Goal: Information Seeking & Learning: Compare options

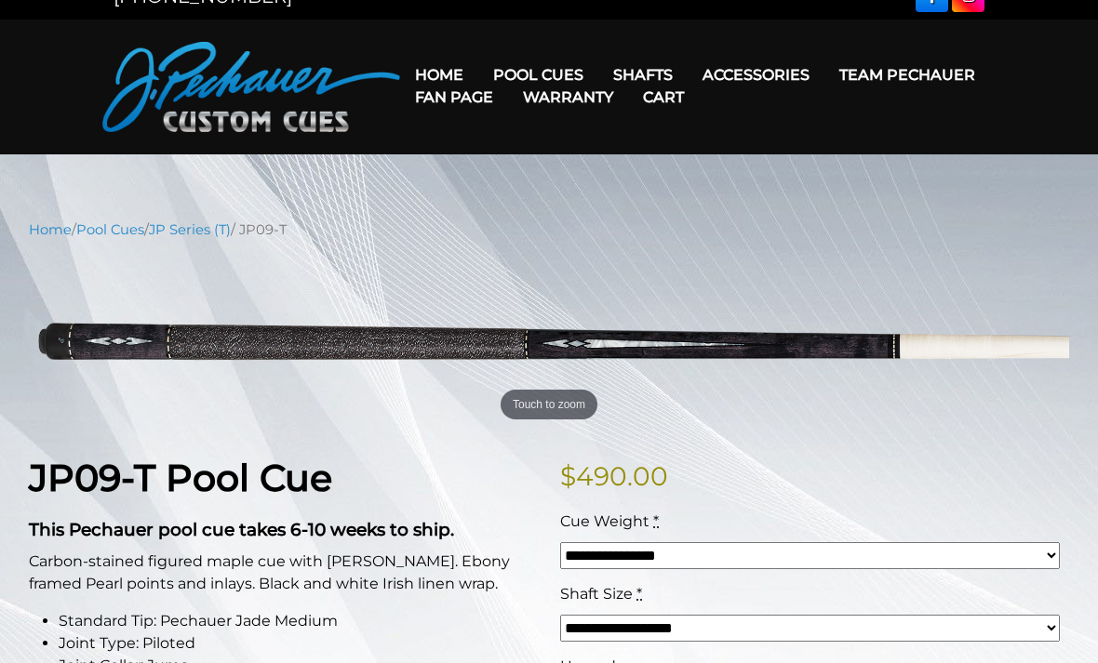
scroll to position [29, 0]
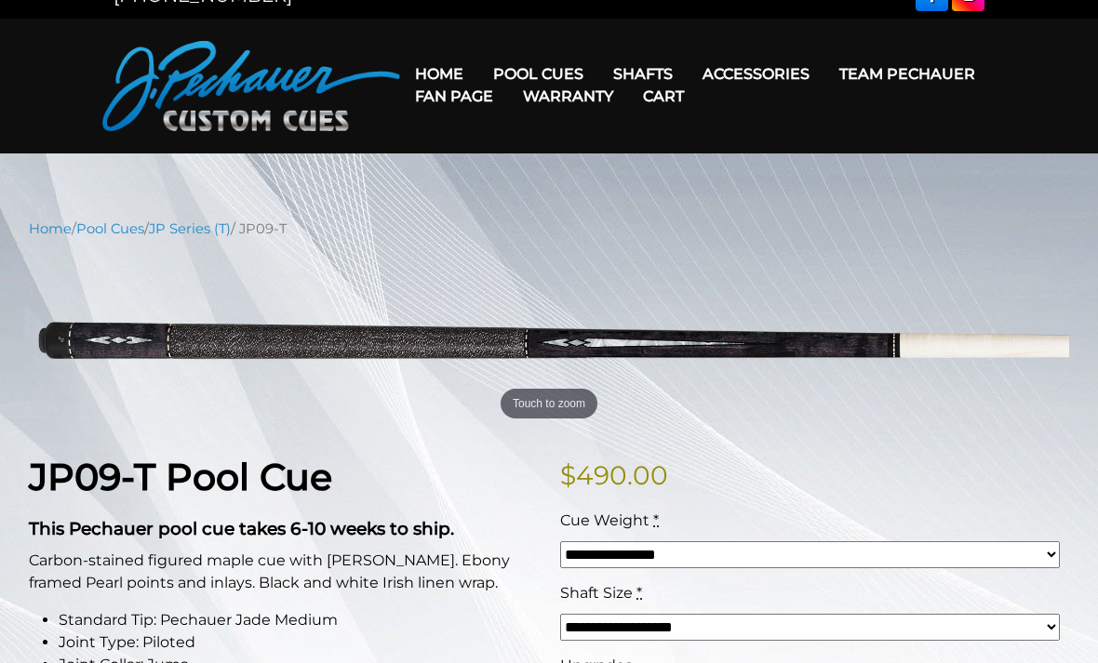
click at [824, 80] on link "Team Pechauer" at bounding box center [907, 73] width 166 height 47
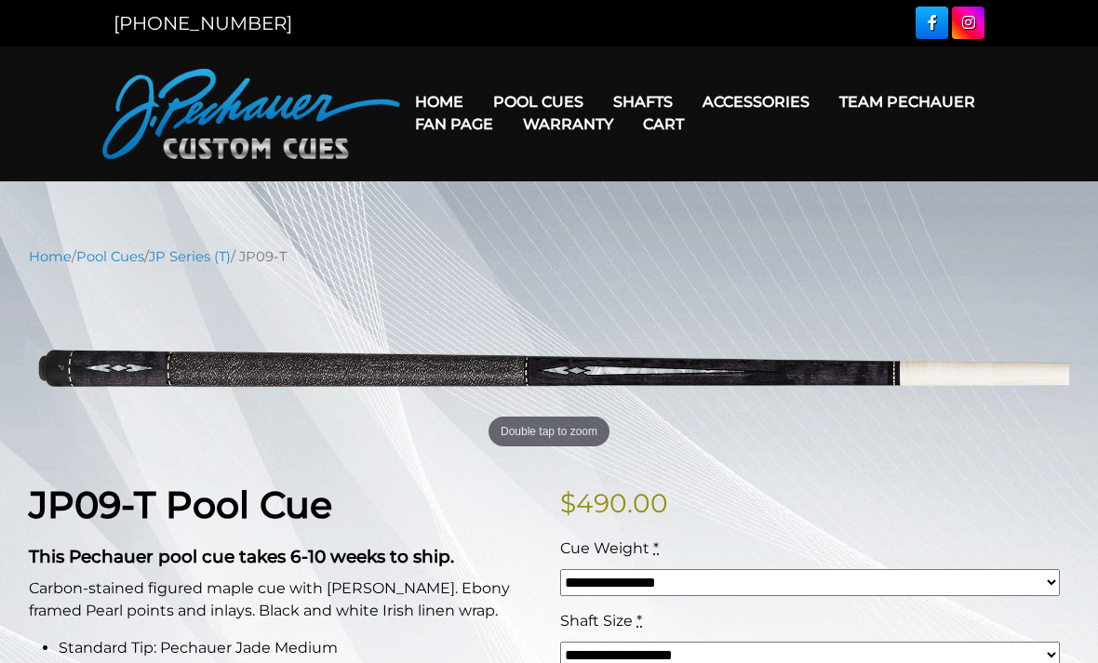
scroll to position [2, 0]
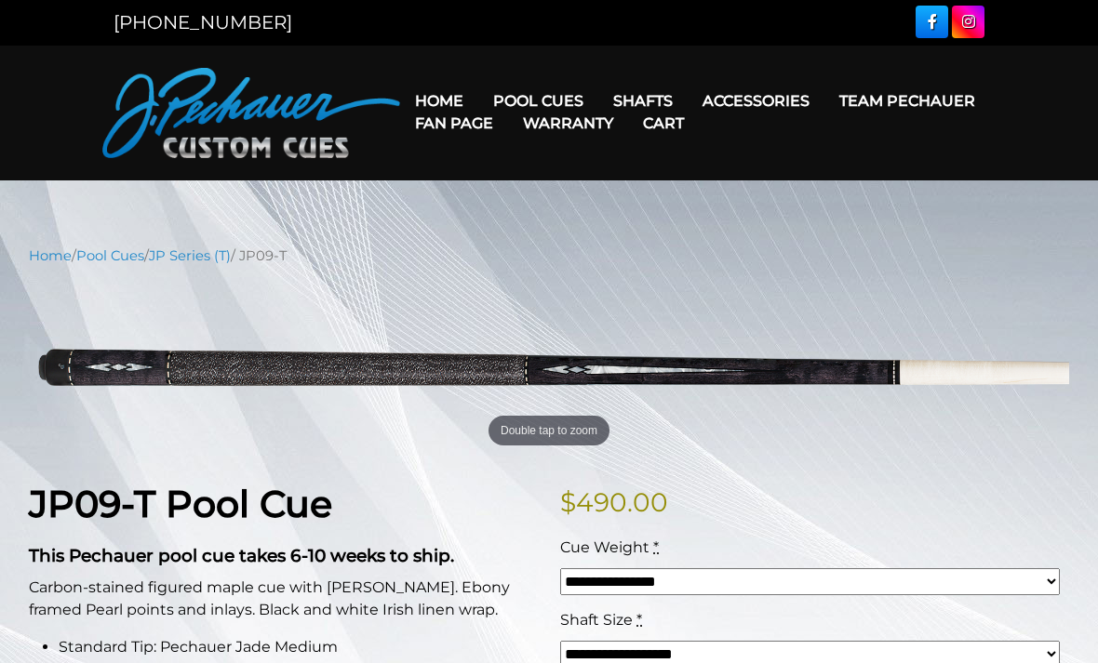
click at [131, 260] on link "Pool Cues" at bounding box center [110, 255] width 68 height 17
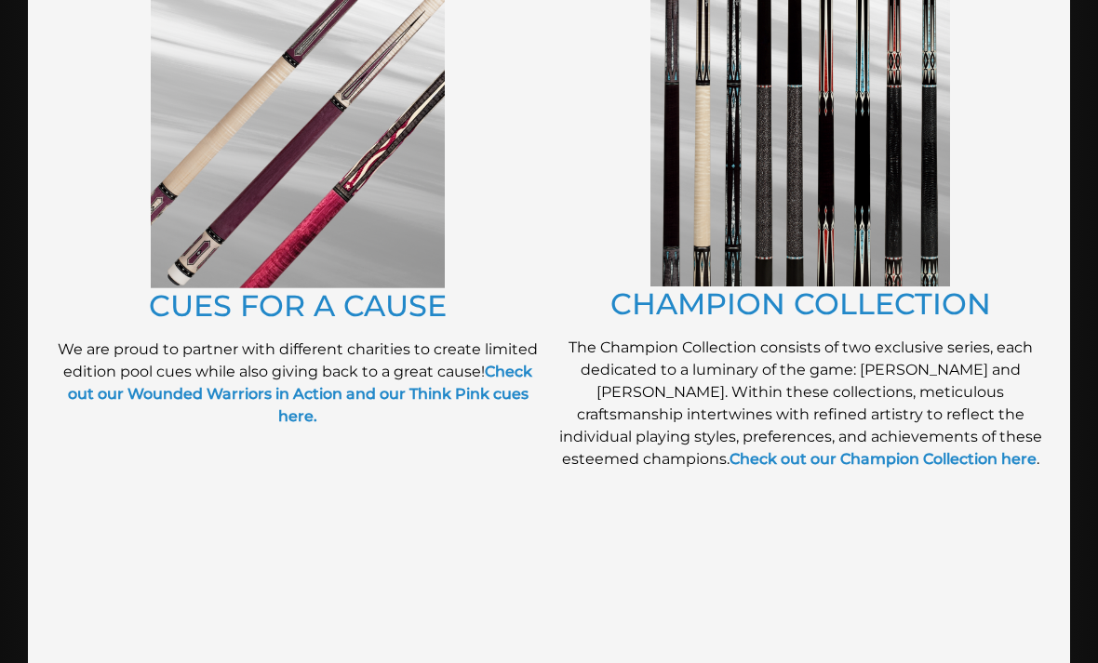
scroll to position [481, 0]
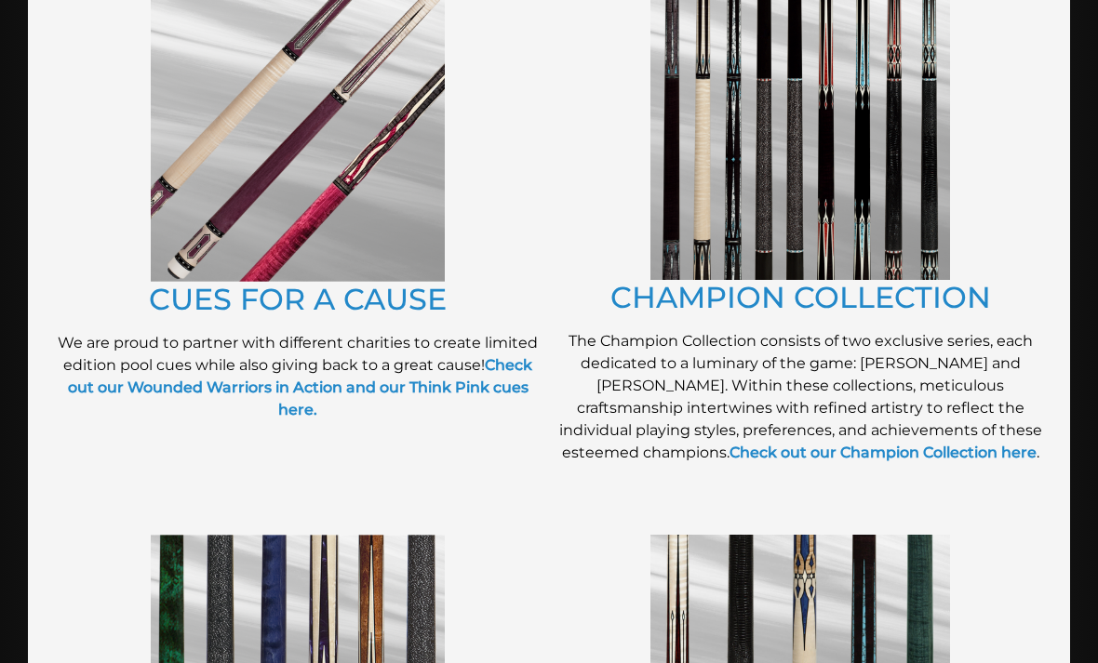
click at [888, 457] on link "Check out our Champion Collection here" at bounding box center [882, 453] width 307 height 18
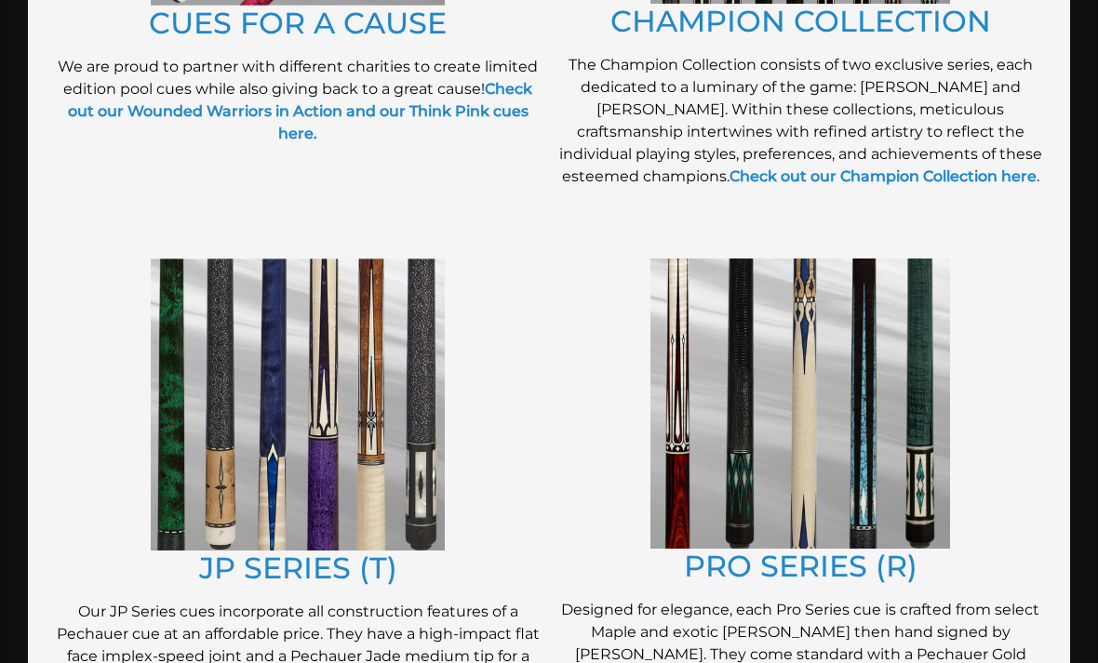
scroll to position [782, 0]
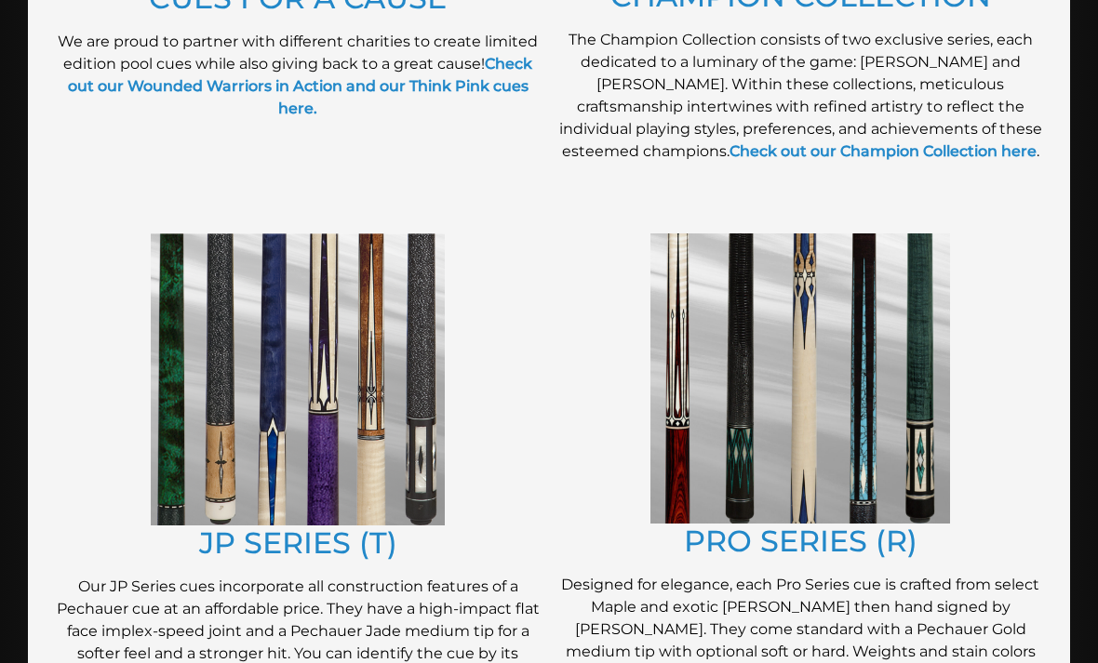
click at [861, 436] on img at bounding box center [800, 378] width 300 height 290
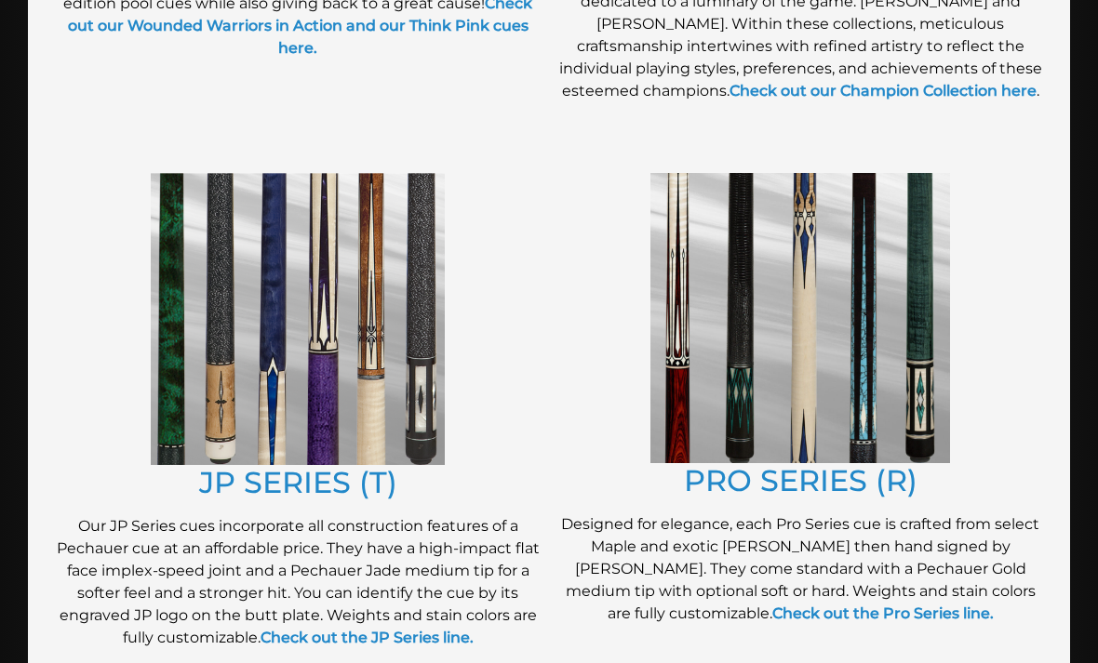
click at [188, 366] on img at bounding box center [298, 319] width 294 height 292
click at [275, 479] on link "JP SERIES (T)" at bounding box center [298, 482] width 198 height 36
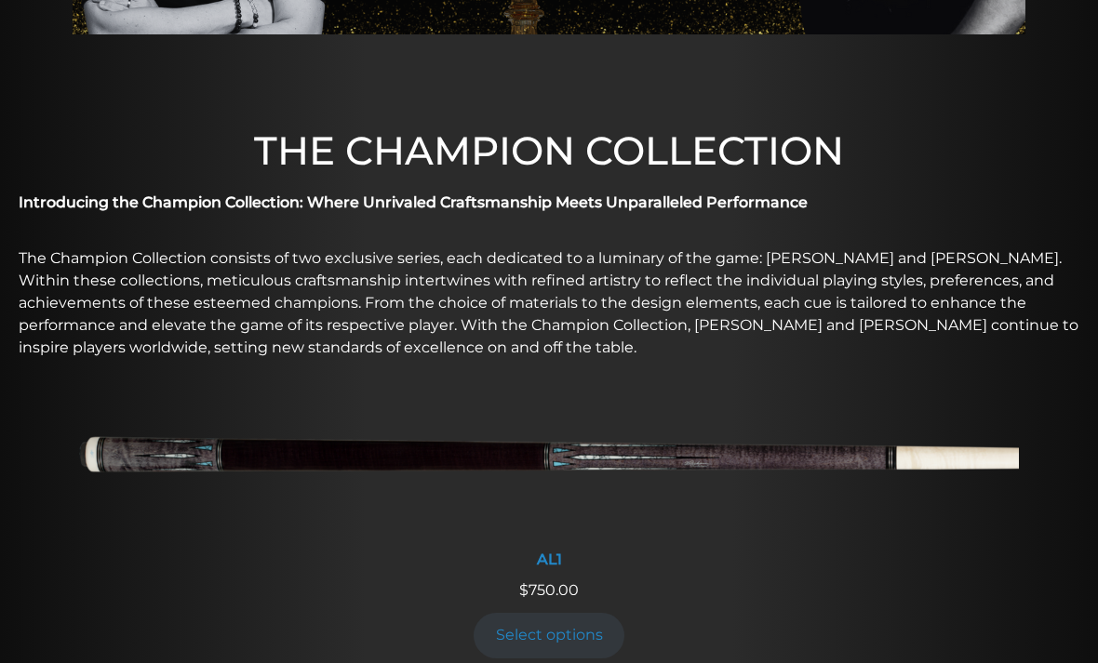
scroll to position [576, 0]
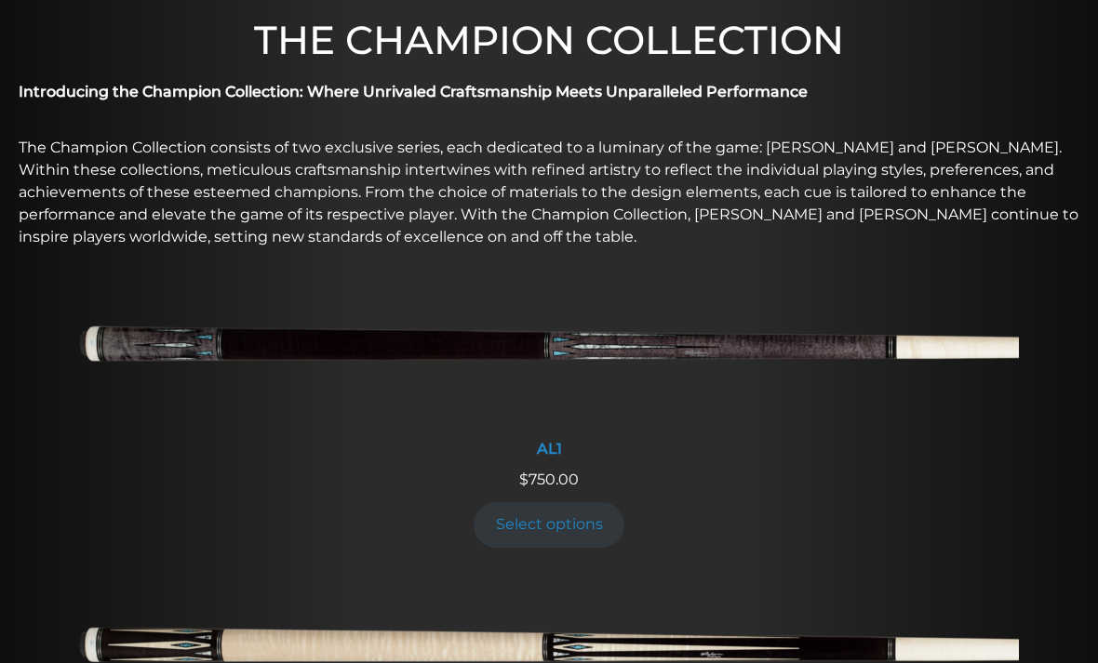
click at [522, 523] on link "Select options" at bounding box center [548, 525] width 151 height 46
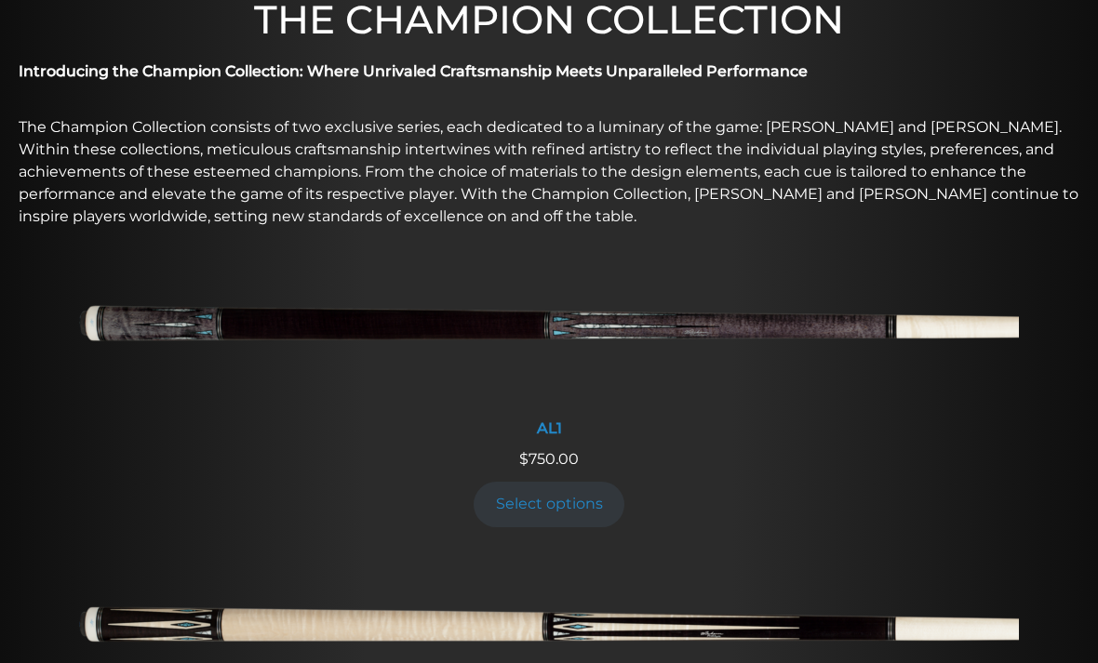
scroll to position [578, 0]
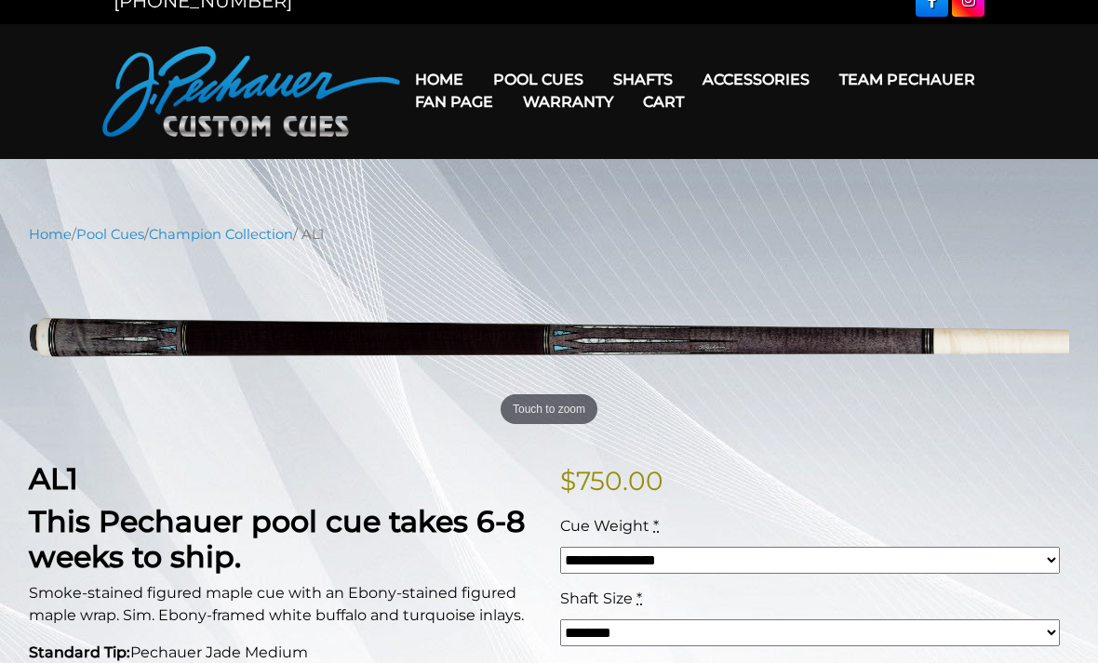
scroll to position [29, 0]
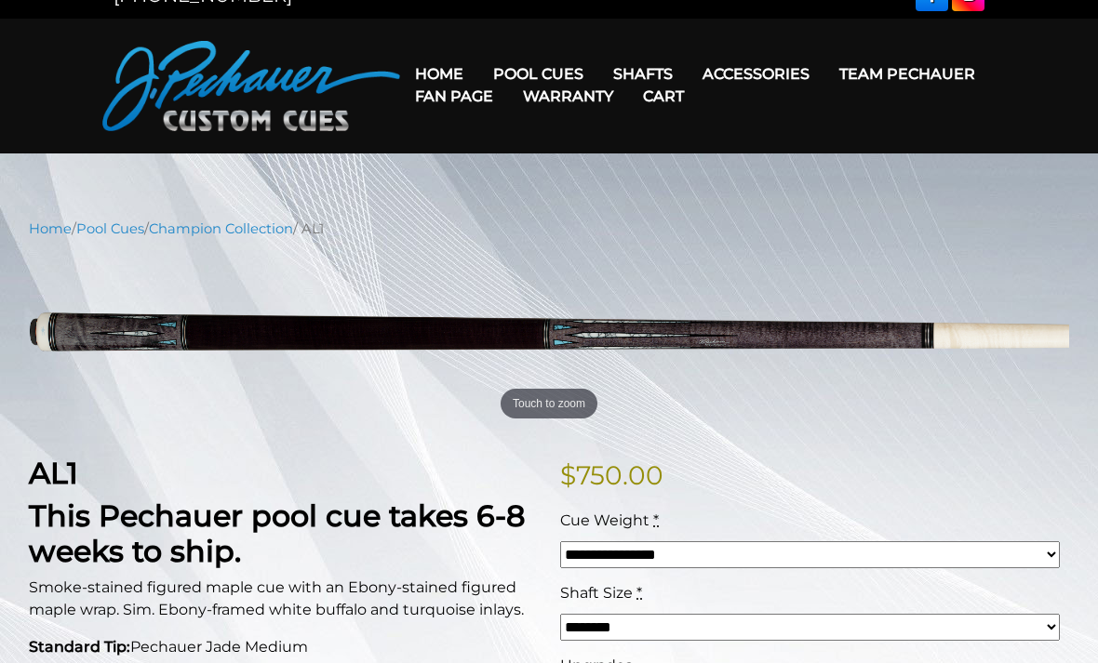
click at [992, 557] on select "**********" at bounding box center [809, 554] width 499 height 27
select select "*****"
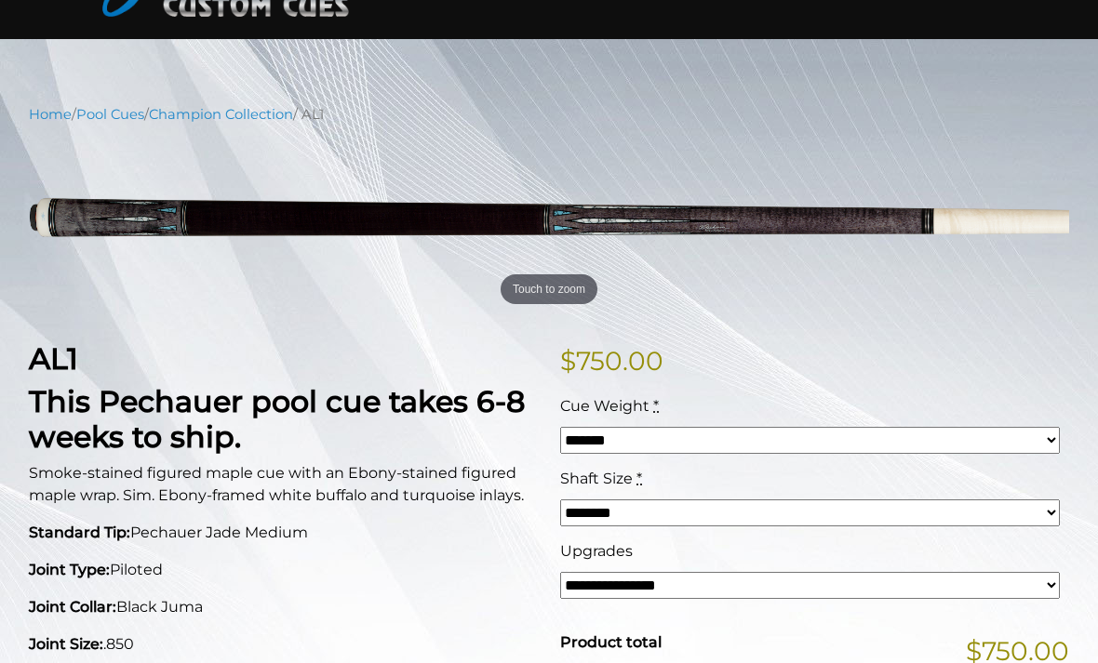
scroll to position [145, 0]
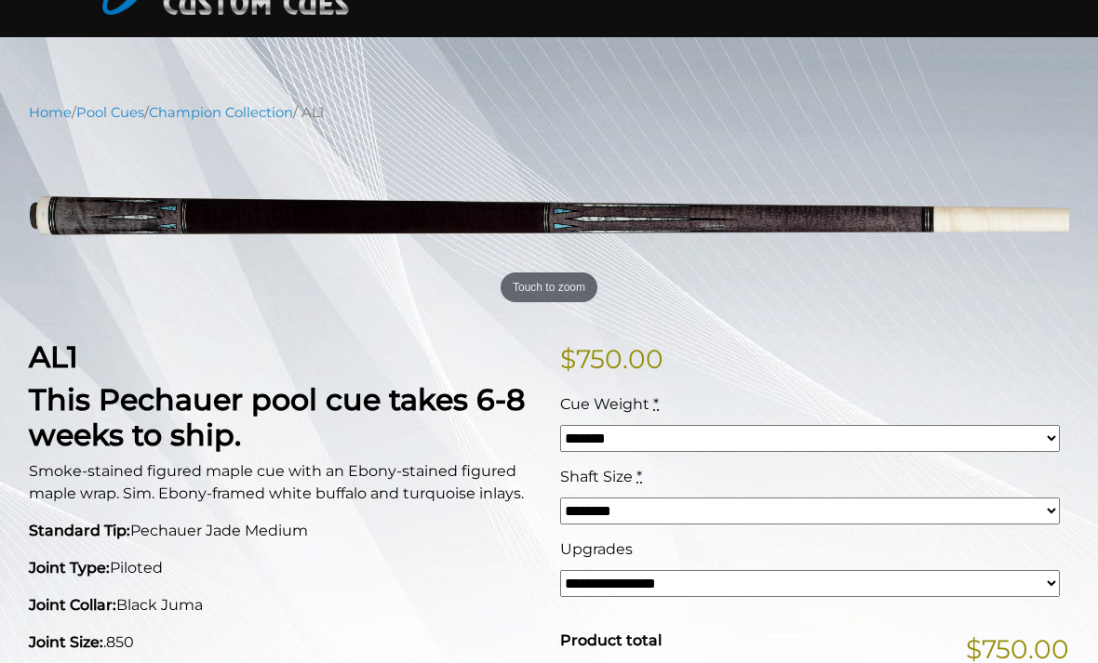
click at [937, 583] on select "**********" at bounding box center [809, 583] width 499 height 27
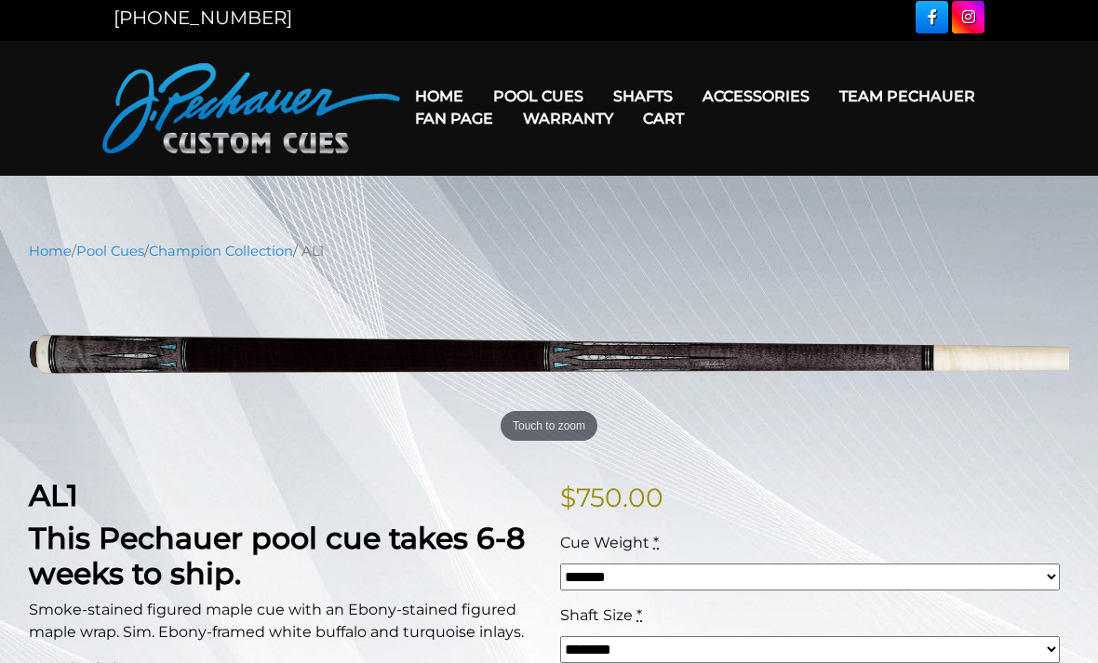
scroll to position [0, 0]
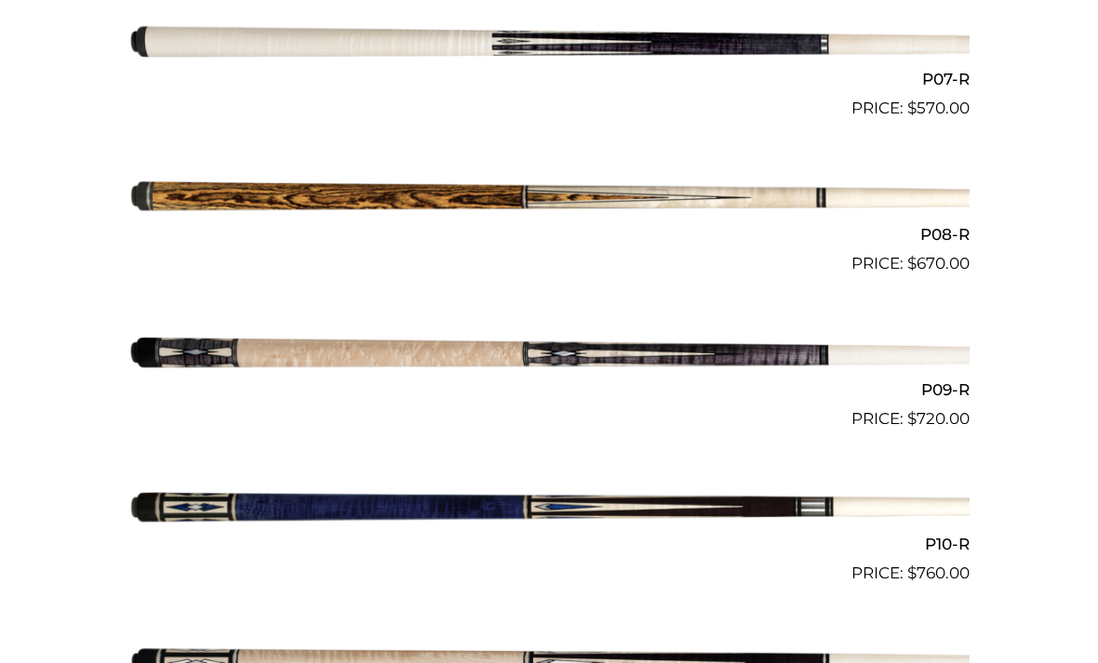
scroll to position [1564, 0]
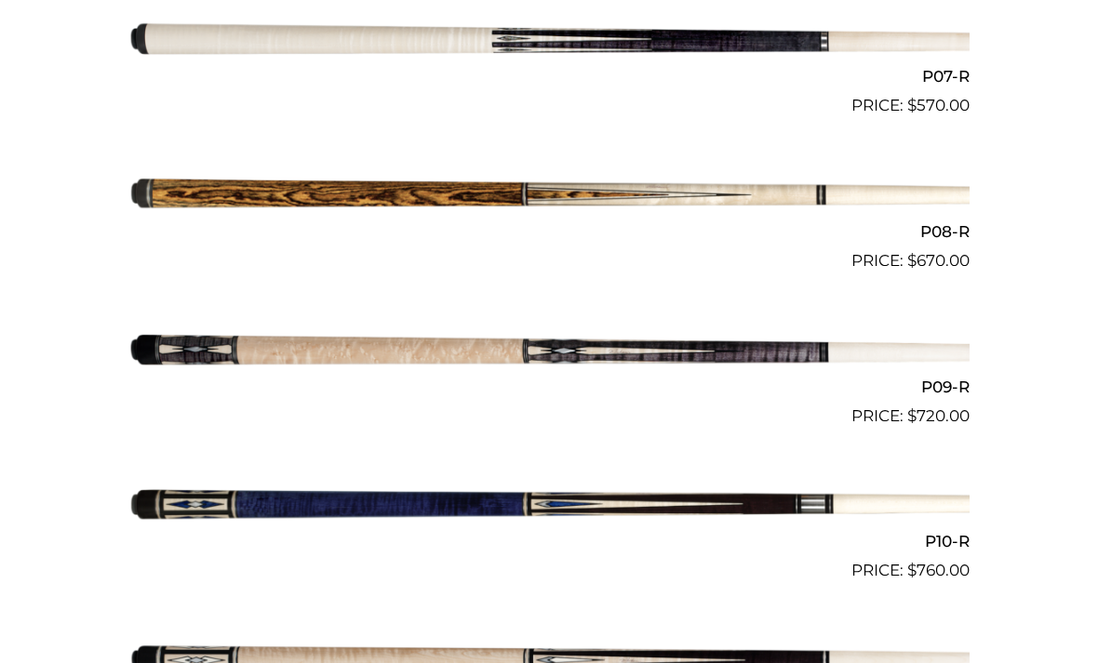
click at [246, 499] on img at bounding box center [548, 506] width 841 height 140
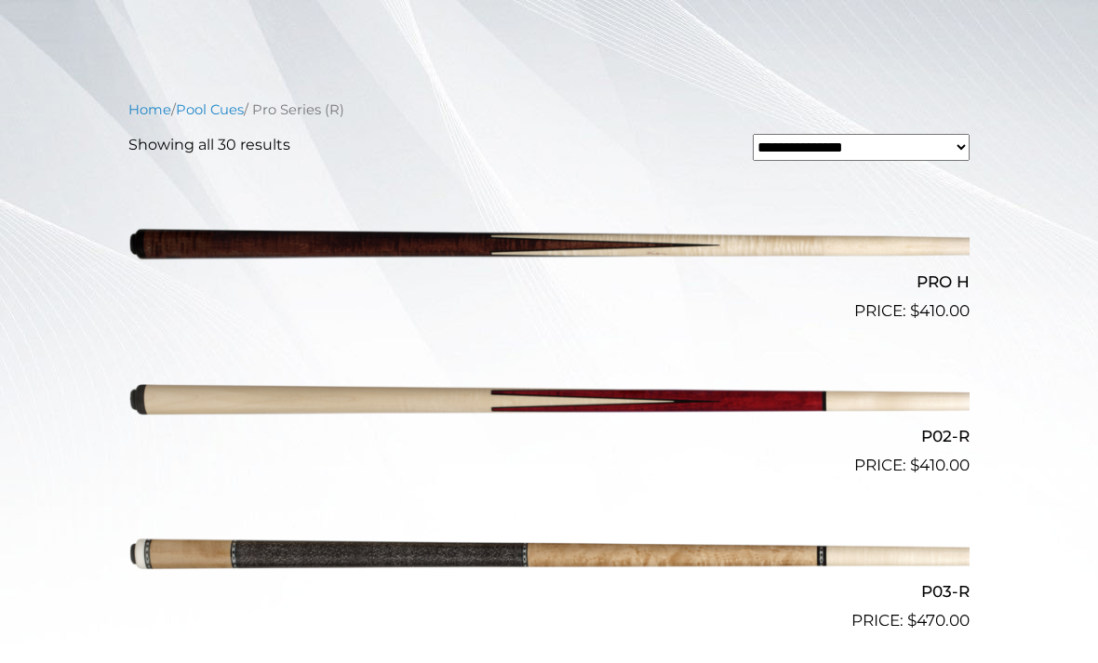
scroll to position [427, 0]
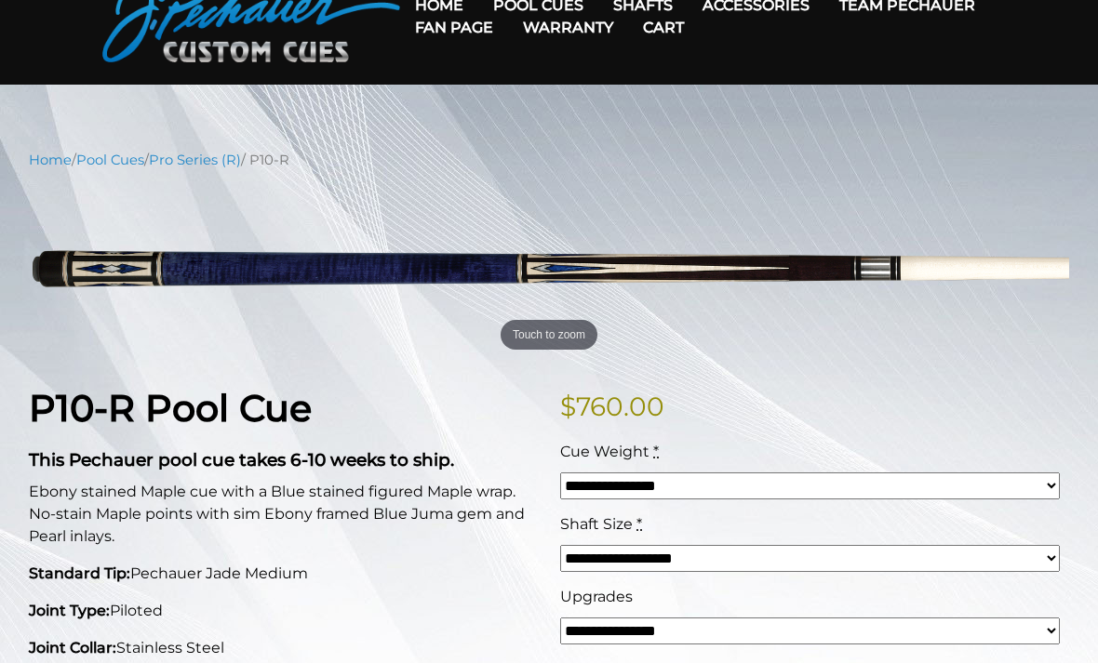
scroll to position [102, 0]
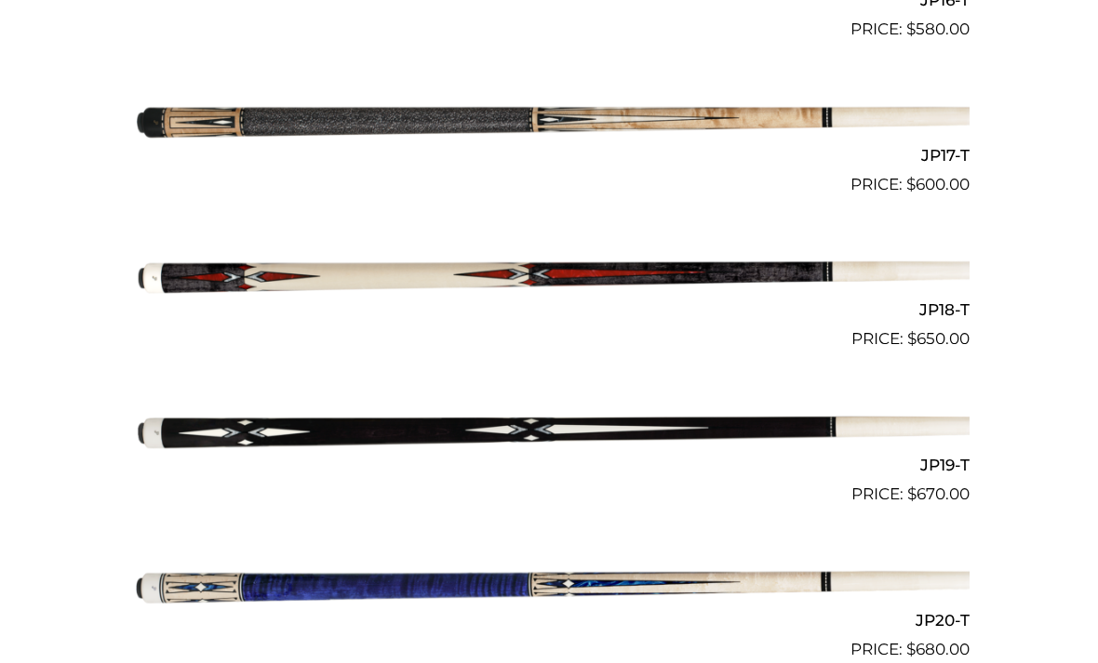
scroll to position [3089, 0]
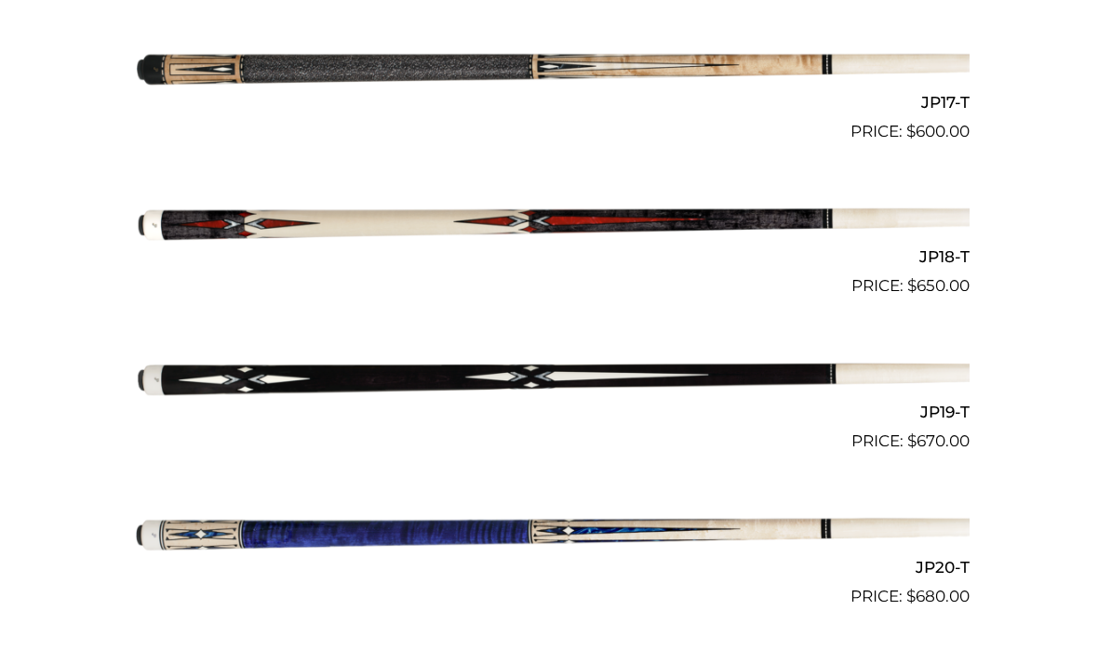
click at [296, 522] on img at bounding box center [548, 531] width 841 height 140
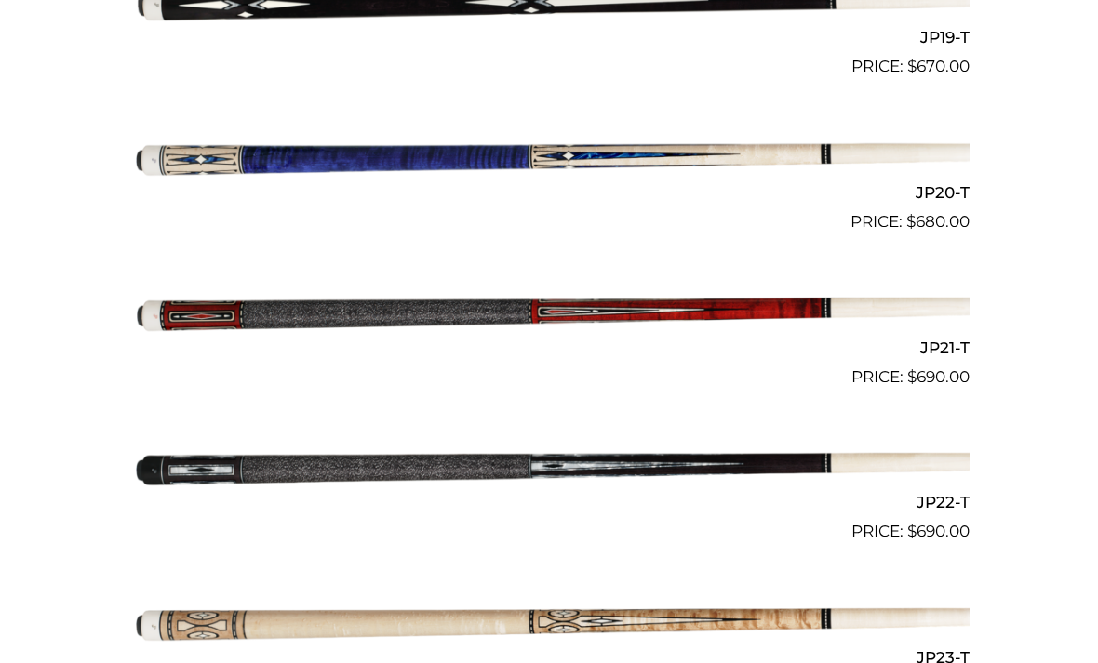
scroll to position [3492, 0]
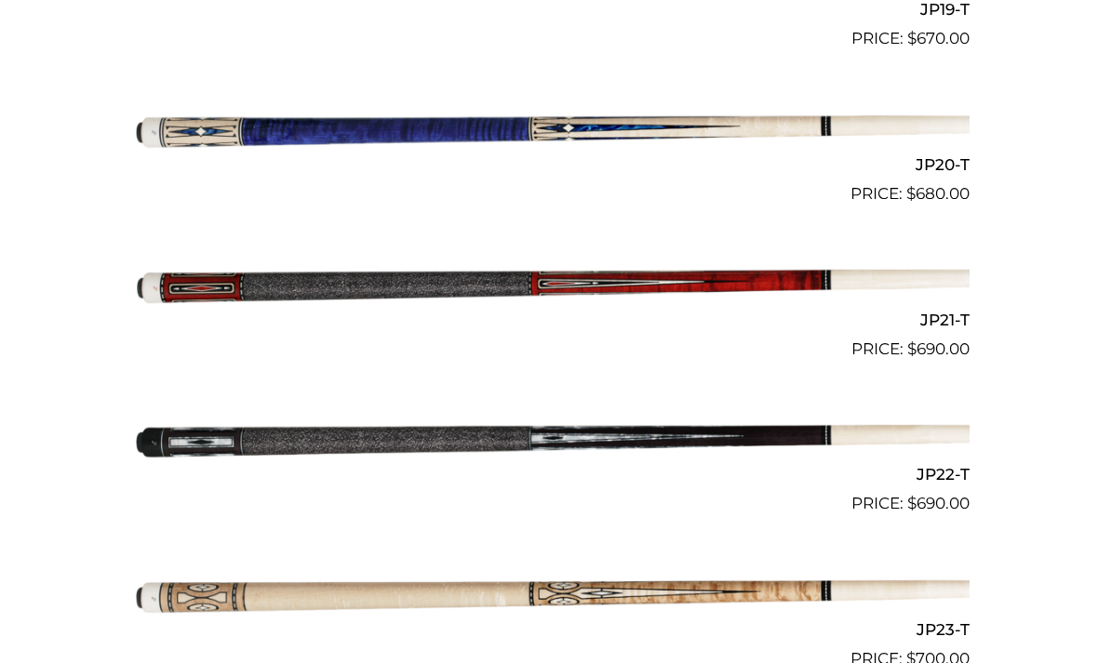
click at [279, 416] on img at bounding box center [548, 439] width 841 height 140
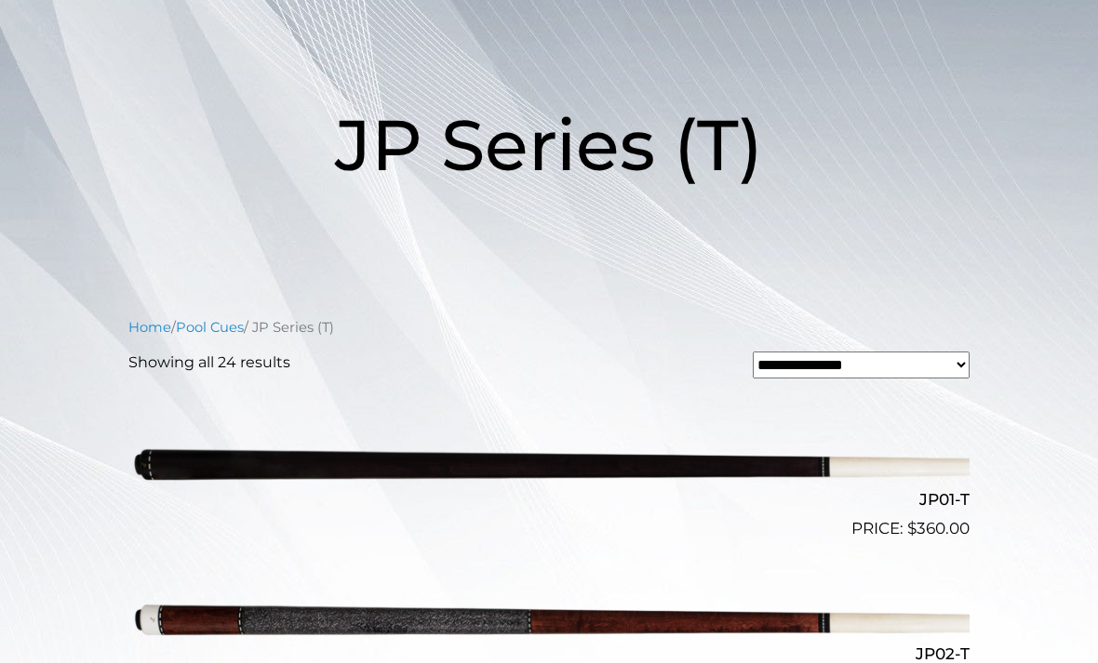
scroll to position [110, 0]
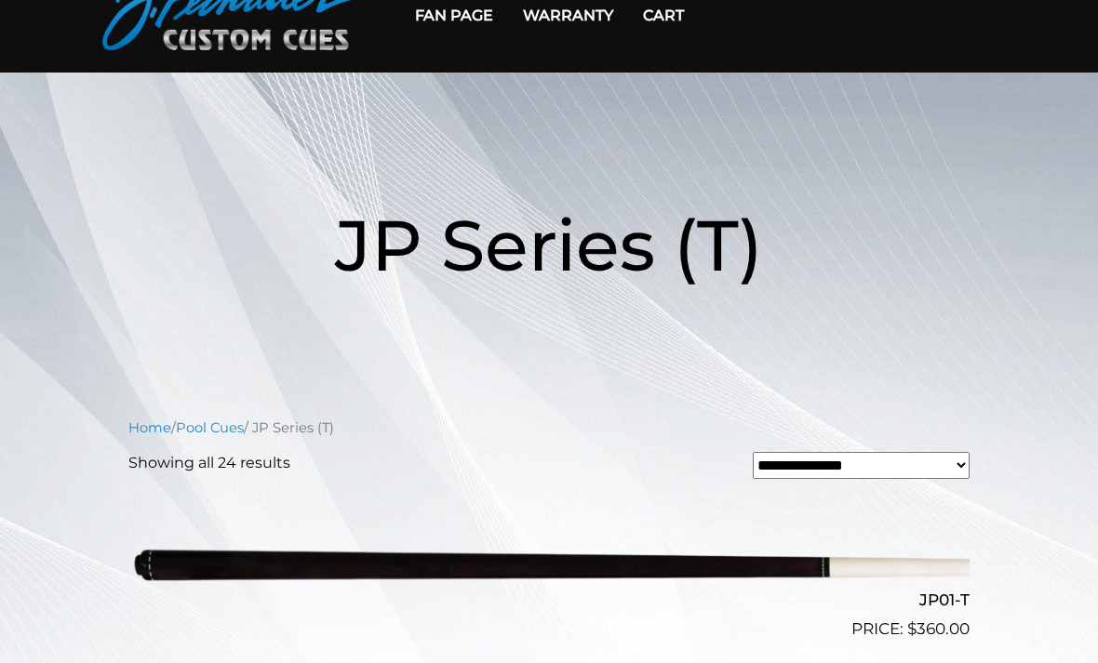
click at [223, 420] on link "Pool Cues" at bounding box center [210, 428] width 68 height 17
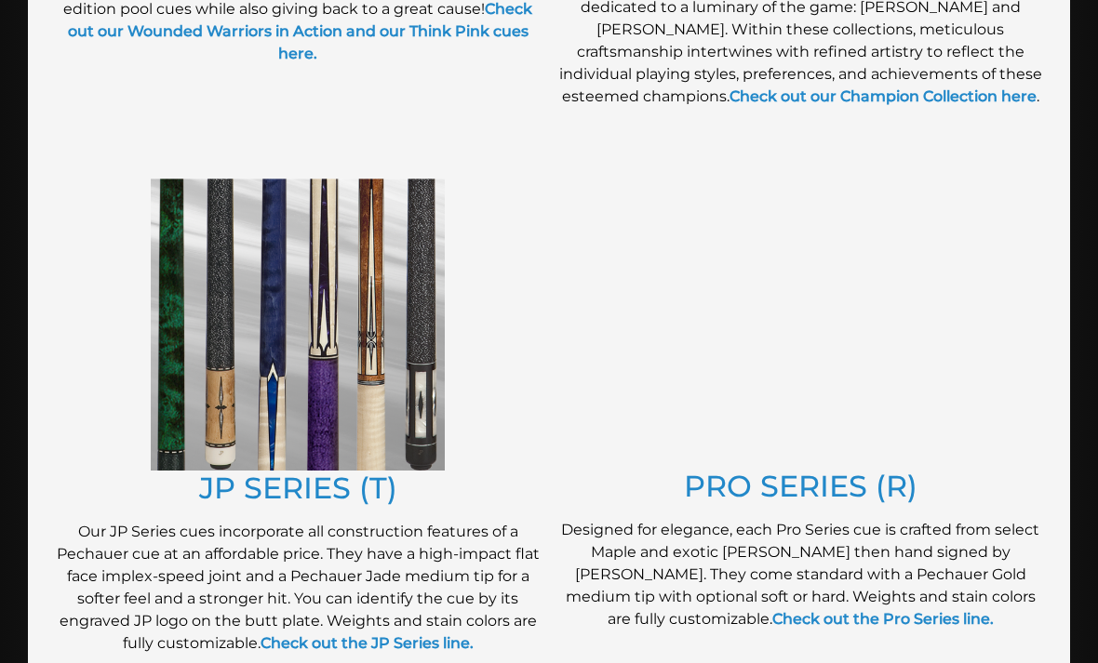
scroll to position [837, 0]
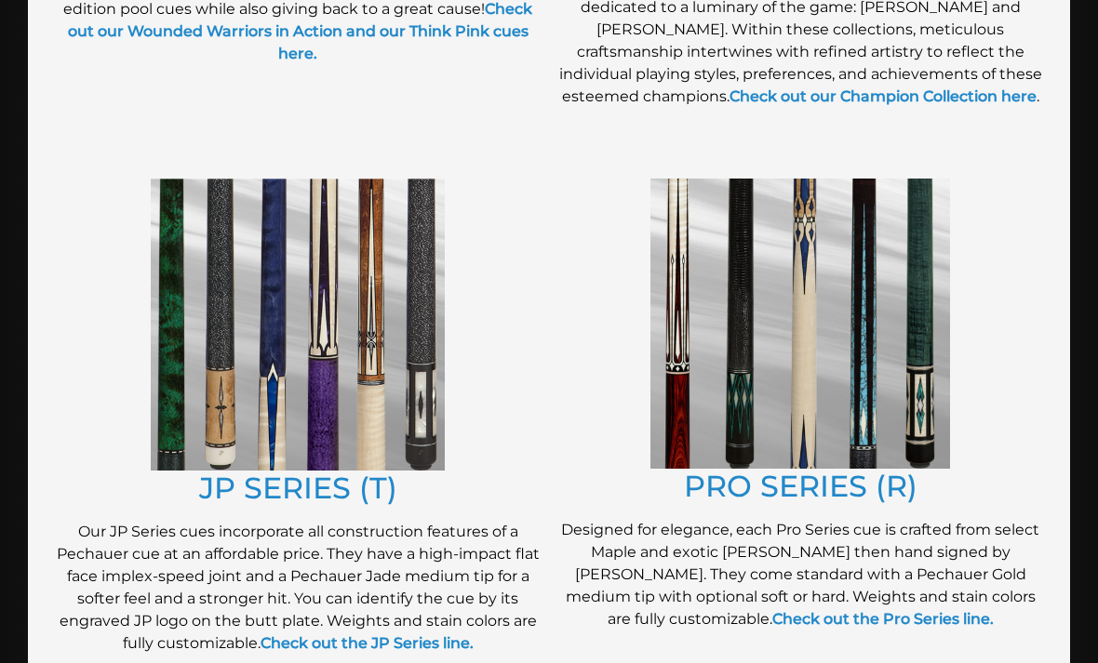
click at [887, 624] on link "Check out the Pro Series line." at bounding box center [882, 619] width 221 height 18
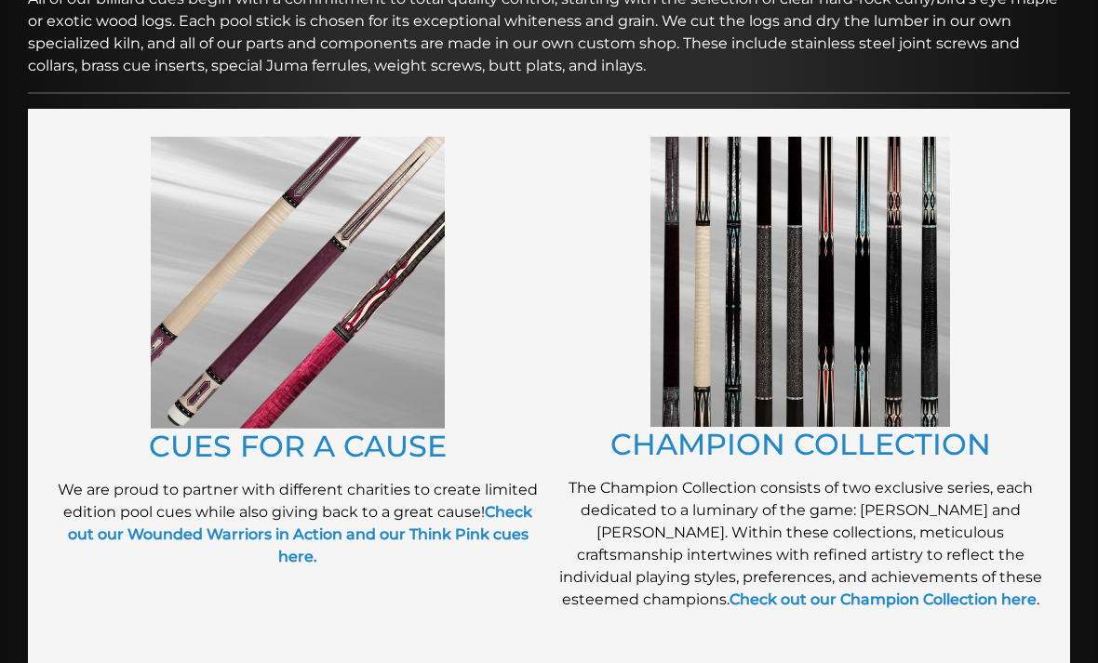
scroll to position [333, 0]
click at [872, 453] on link "CHAMPION COLLECTION" at bounding box center [800, 445] width 380 height 36
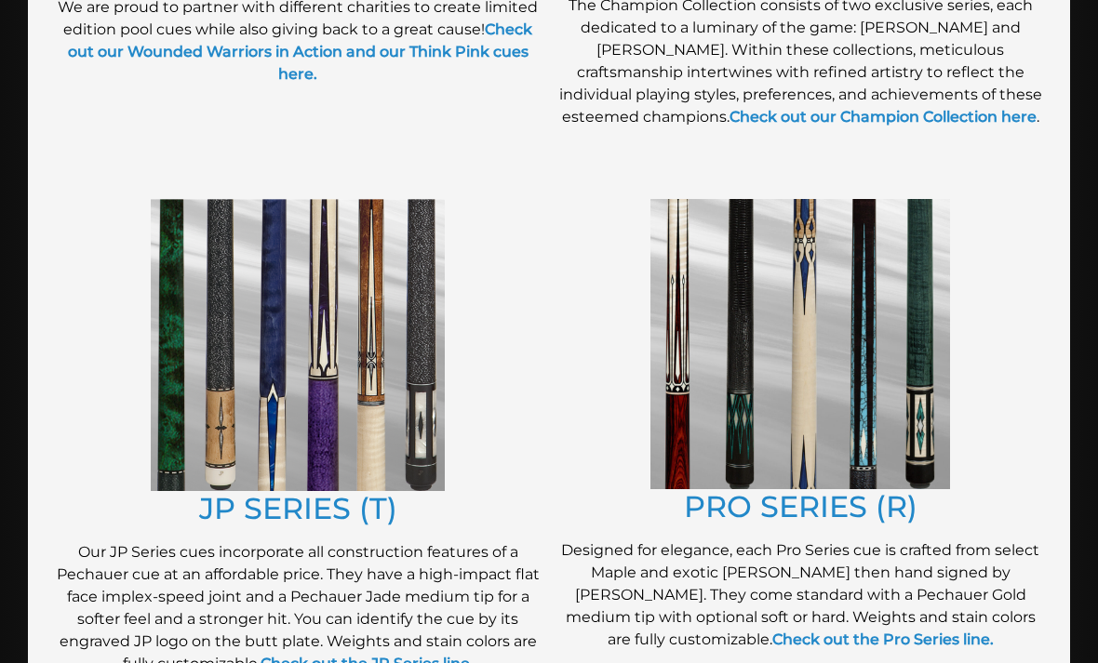
scroll to position [916, 0]
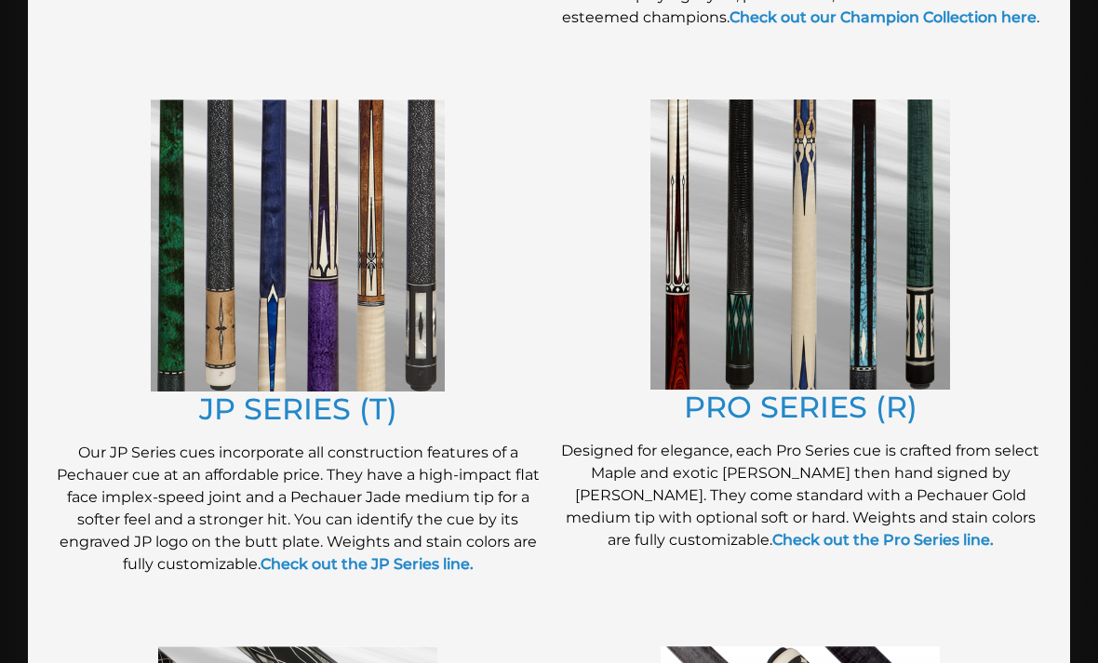
click at [243, 417] on link "JP SERIES (T)" at bounding box center [298, 409] width 198 height 36
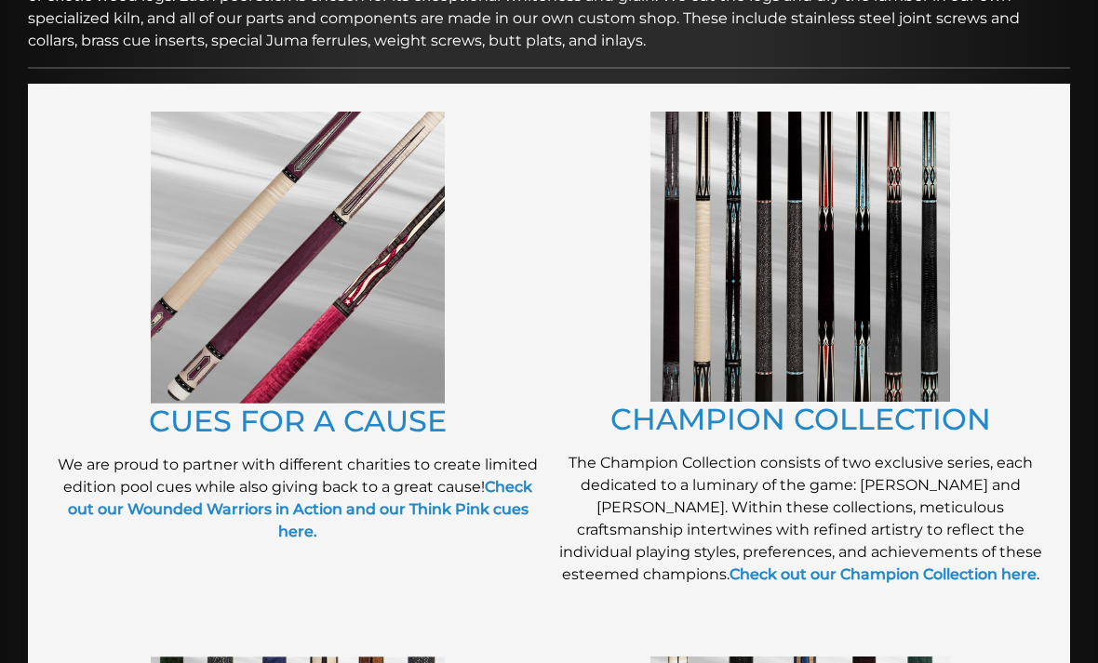
scroll to position [359, 0]
click at [916, 572] on link "Check out our Champion Collection here" at bounding box center [882, 575] width 307 height 18
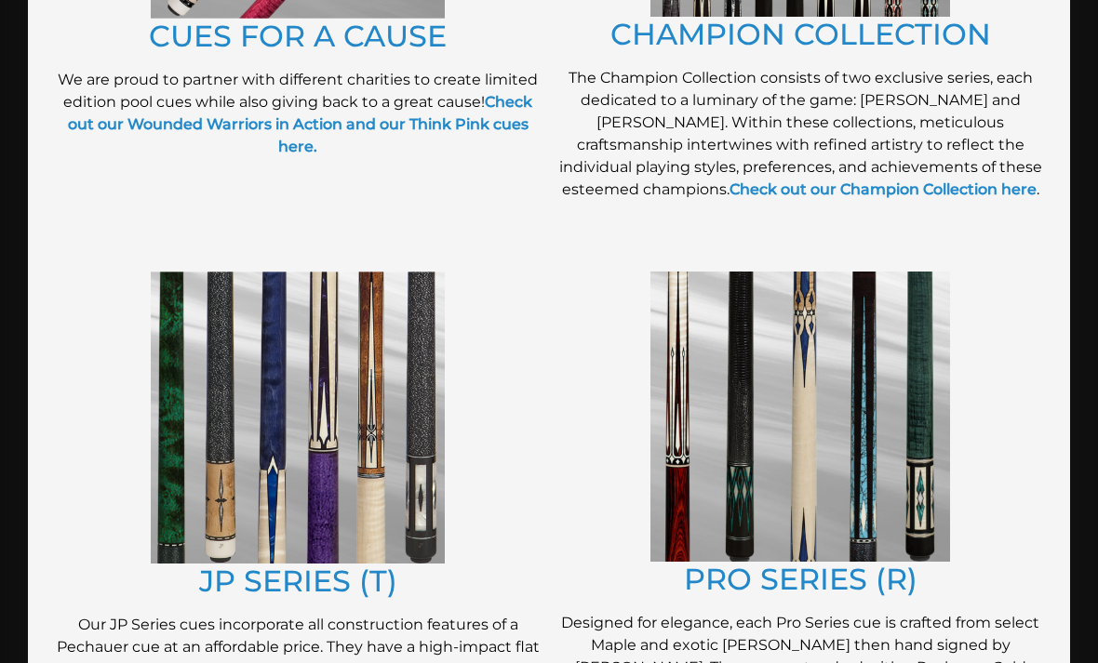
scroll to position [743, 0]
click at [859, 578] on link "PRO SERIES (R)" at bounding box center [800, 580] width 233 height 36
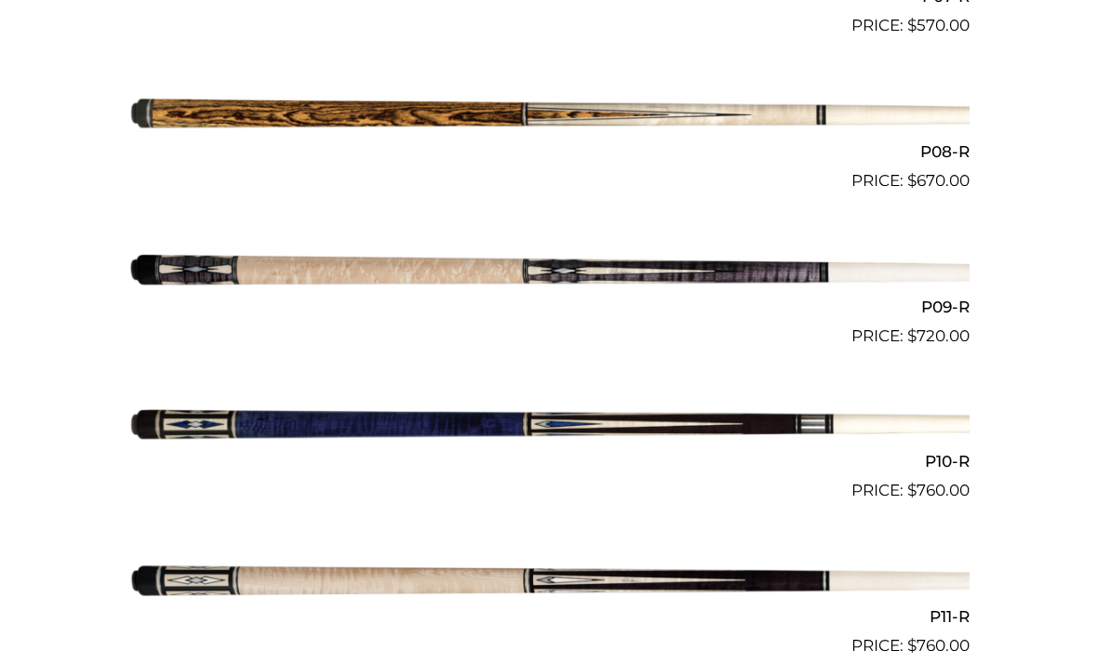
scroll to position [1645, 0]
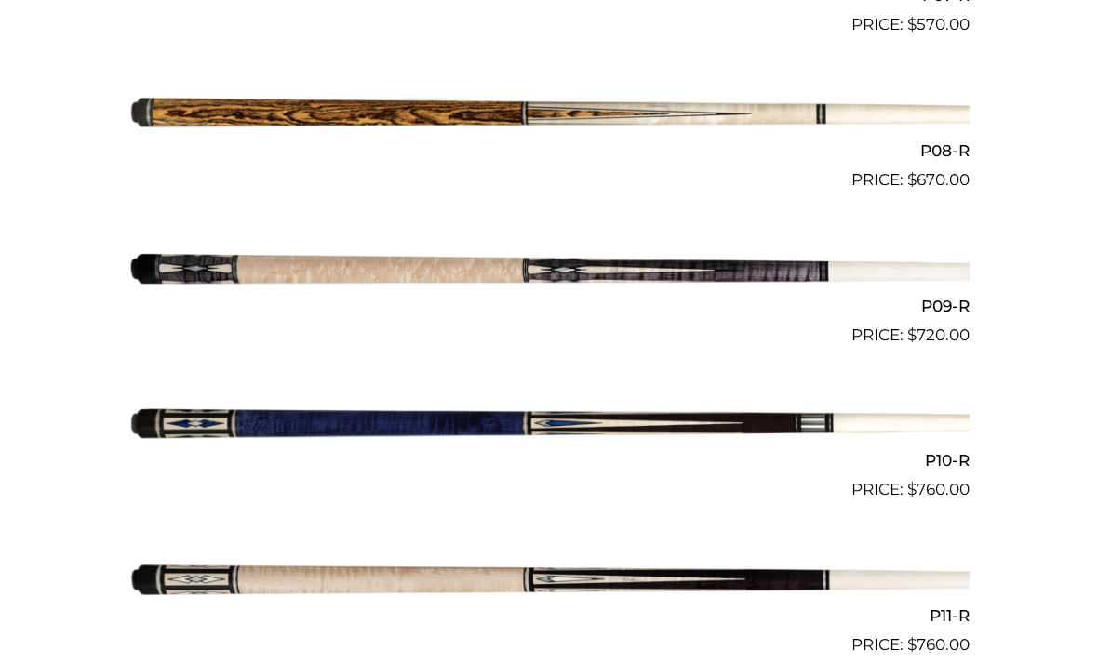
click at [199, 255] on img at bounding box center [548, 270] width 841 height 140
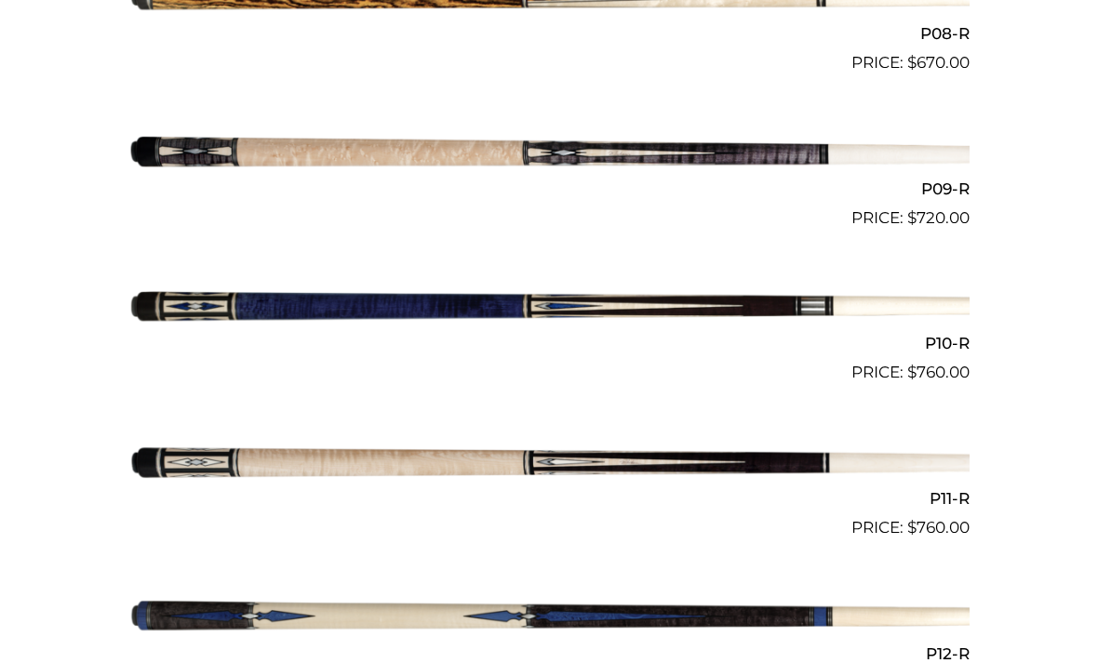
scroll to position [1761, 0]
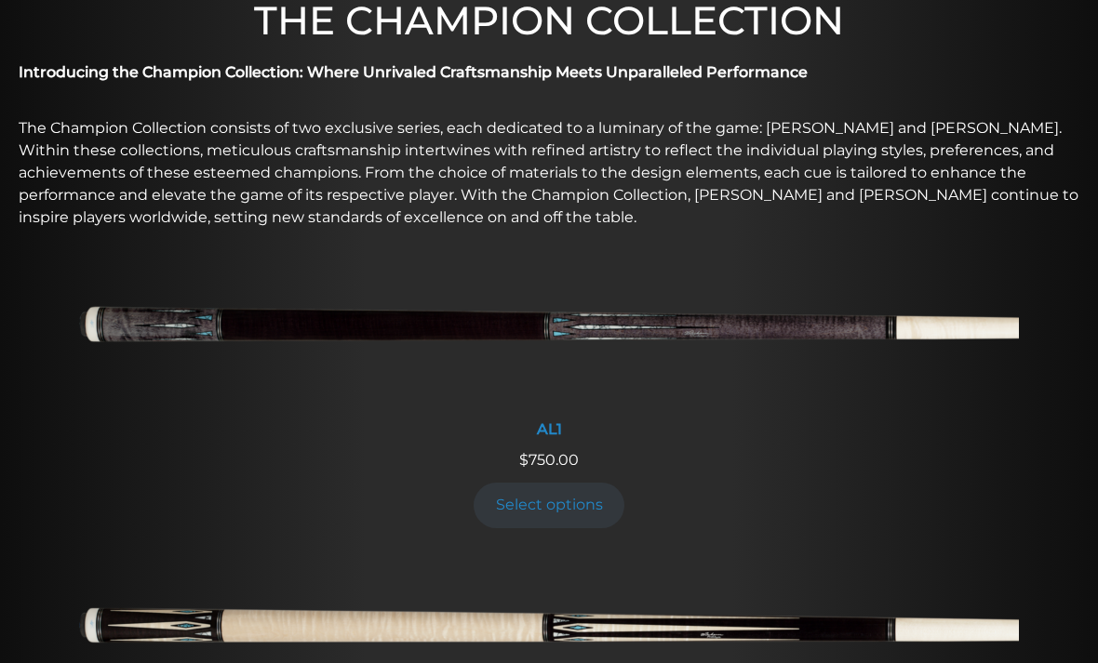
scroll to position [594, 0]
click at [147, 319] on img at bounding box center [548, 332] width 939 height 156
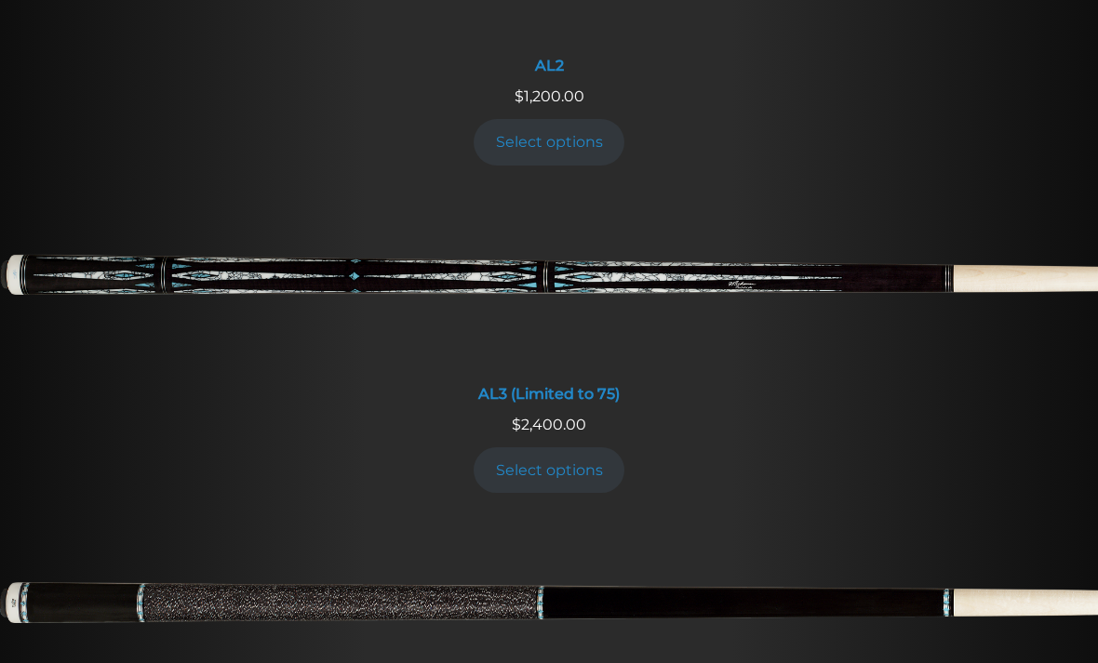
scroll to position [1500, 0]
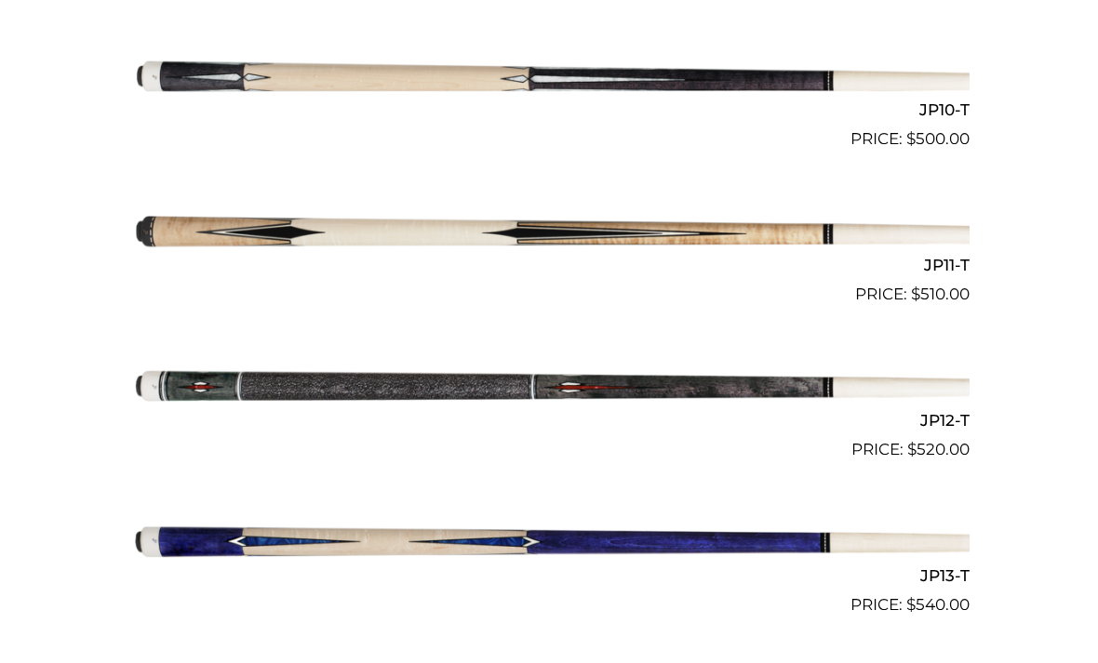
scroll to position [2178, 0]
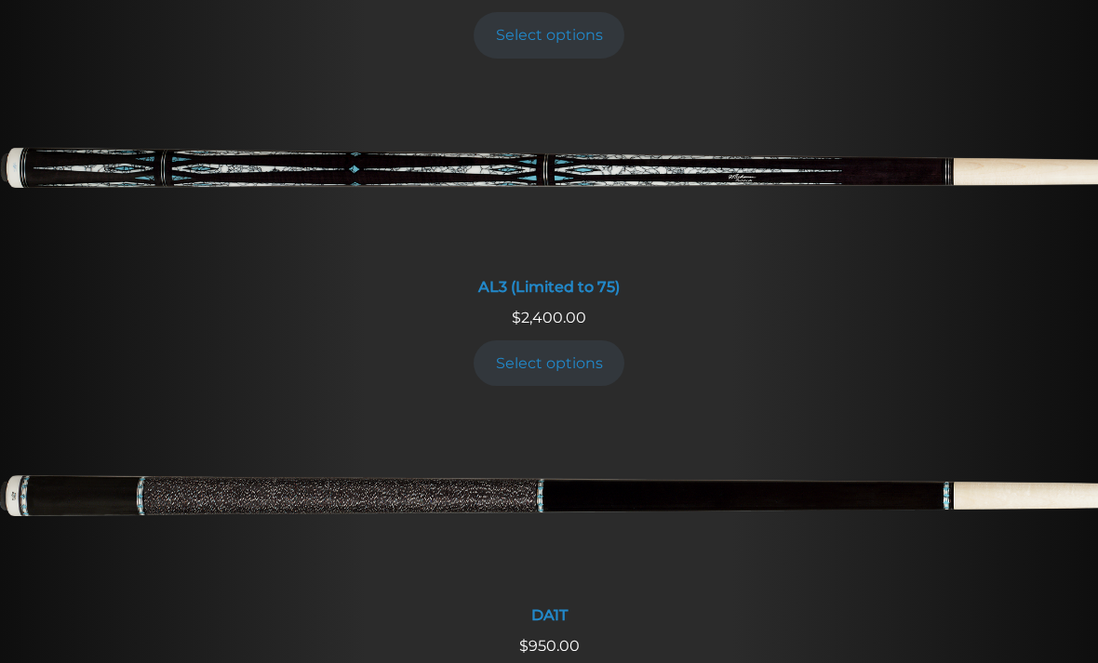
scroll to position [1419, 0]
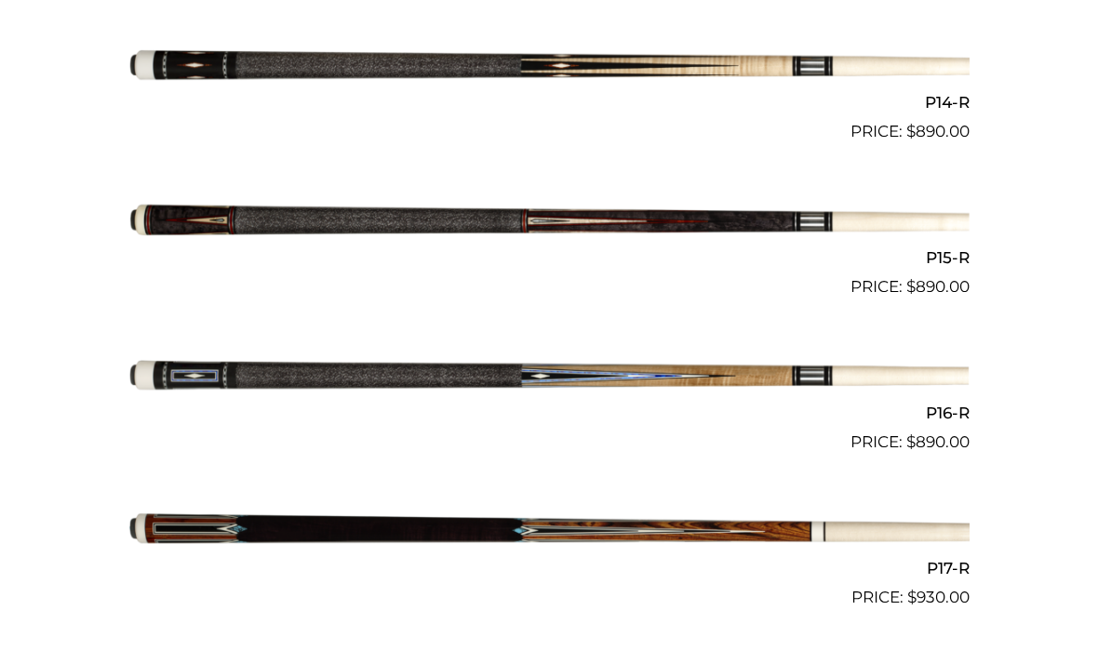
scroll to position [2655, 0]
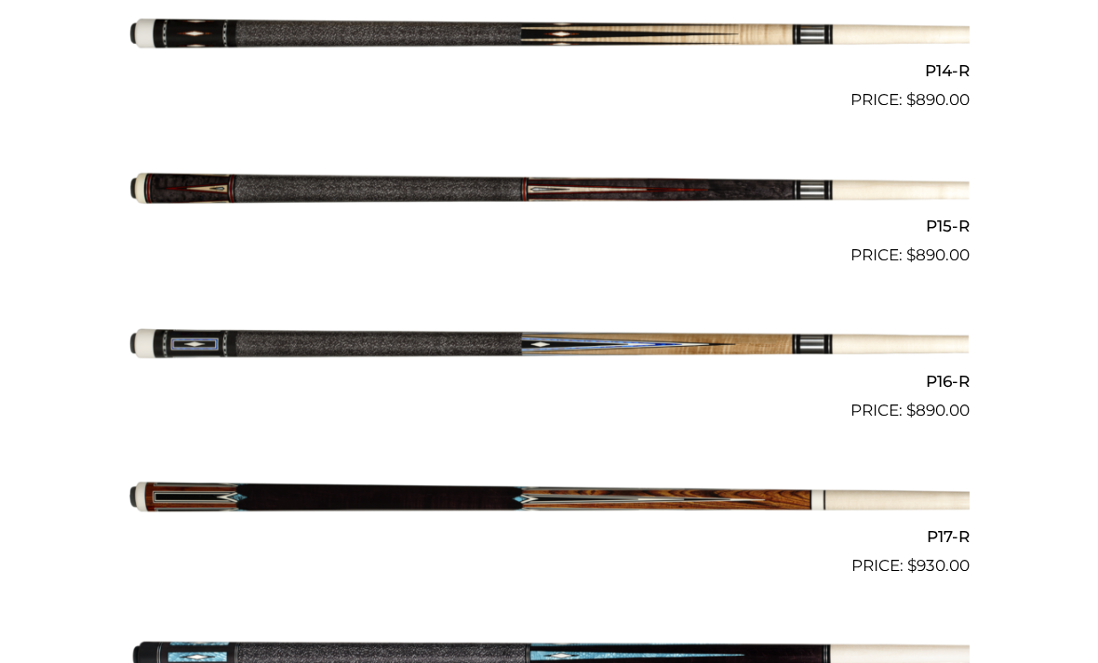
click at [213, 334] on img at bounding box center [548, 345] width 841 height 140
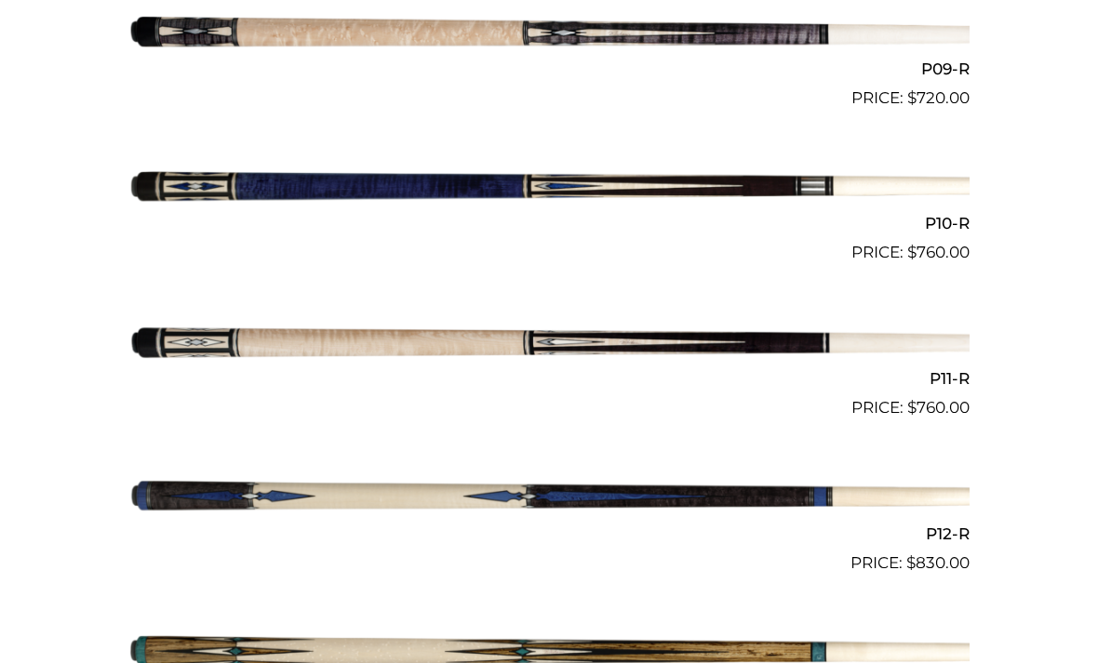
scroll to position [1779, 0]
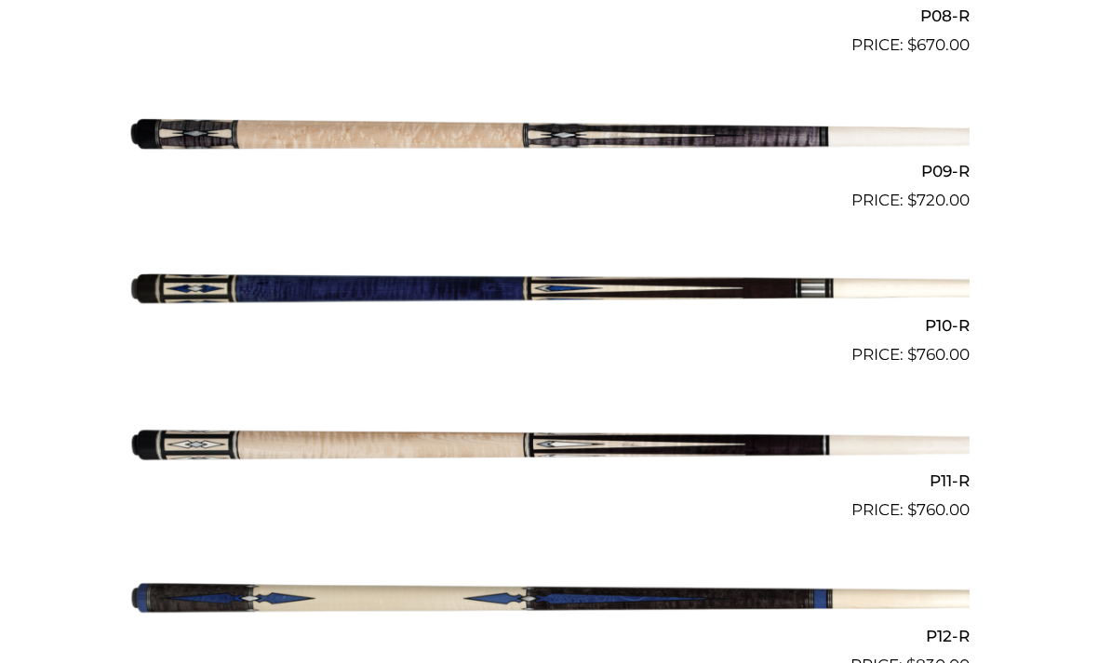
click at [175, 267] on img at bounding box center [548, 290] width 841 height 140
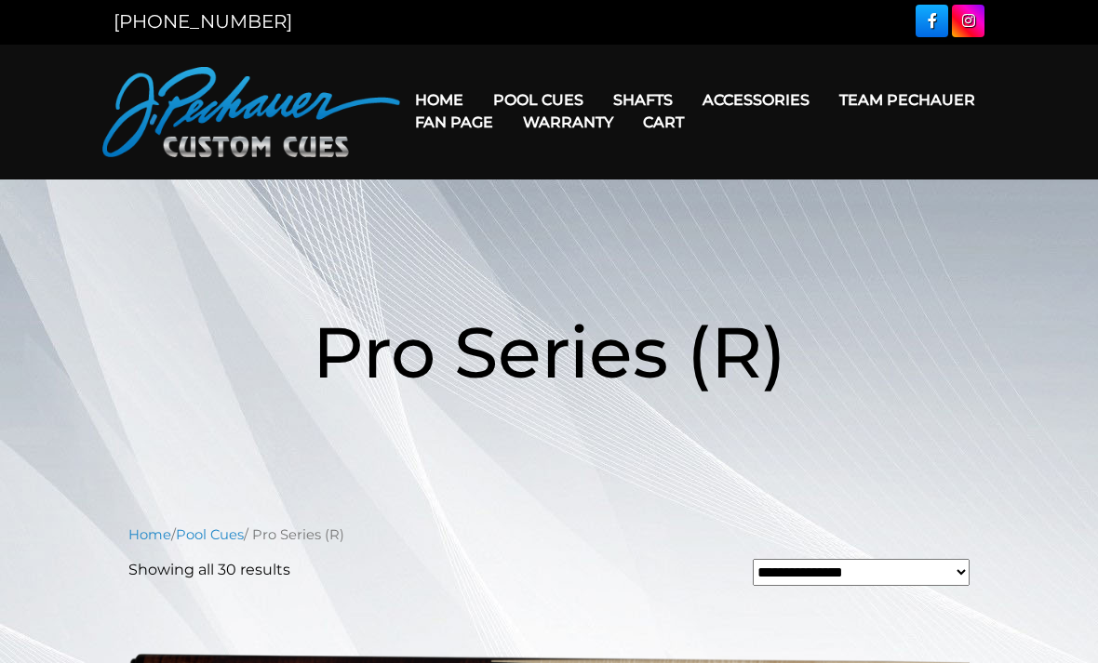
scroll to position [0, 0]
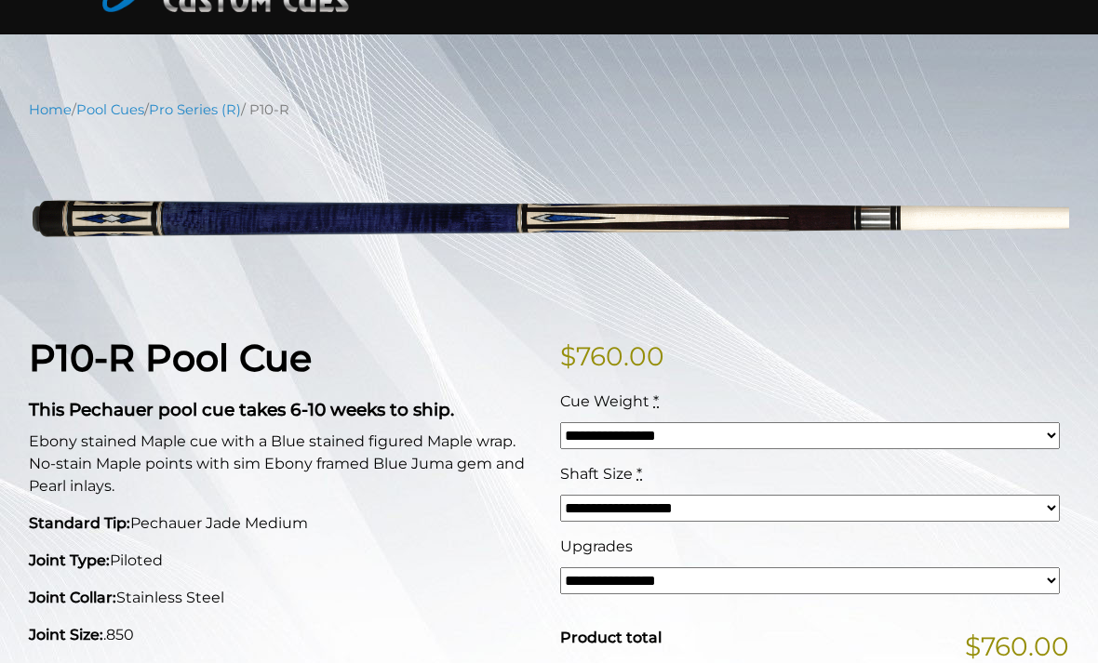
scroll to position [120, 0]
